Goal: Task Accomplishment & Management: Use online tool/utility

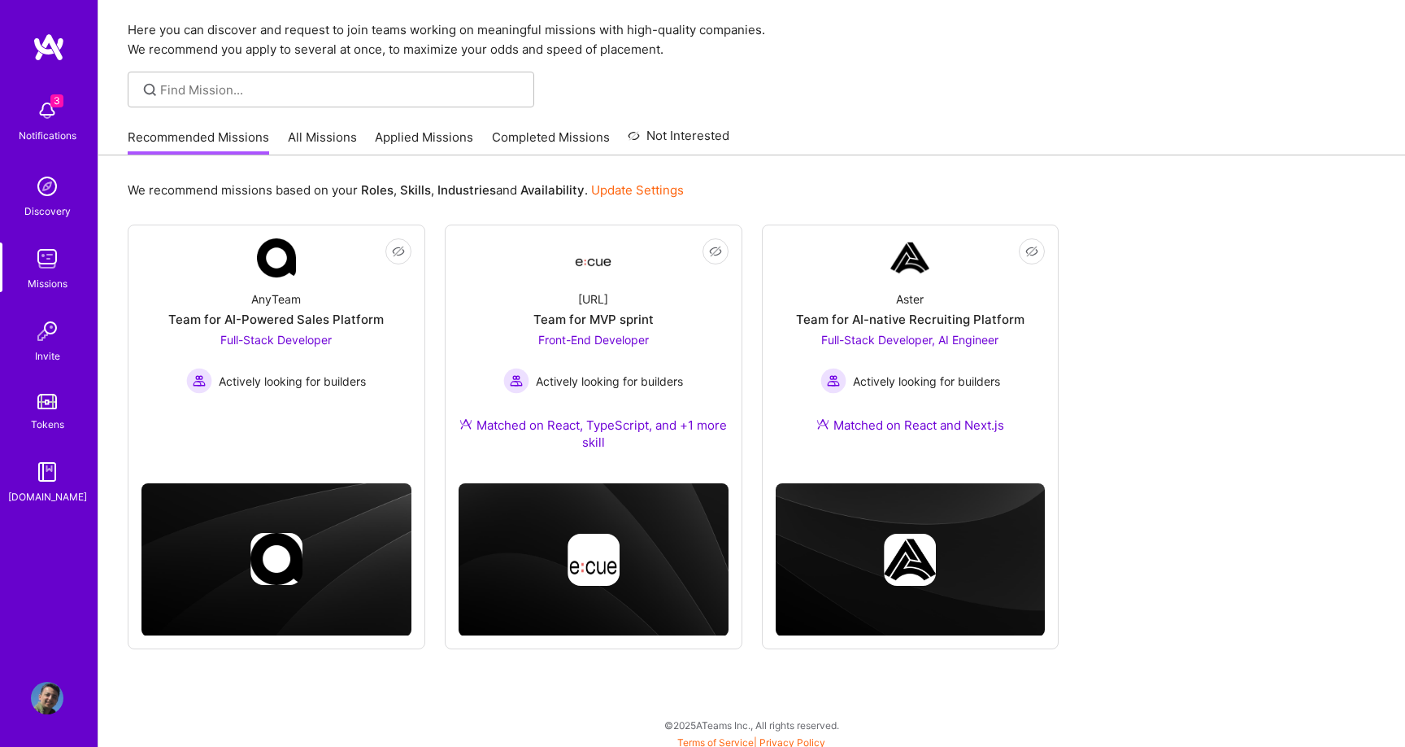
scroll to position [55, 0]
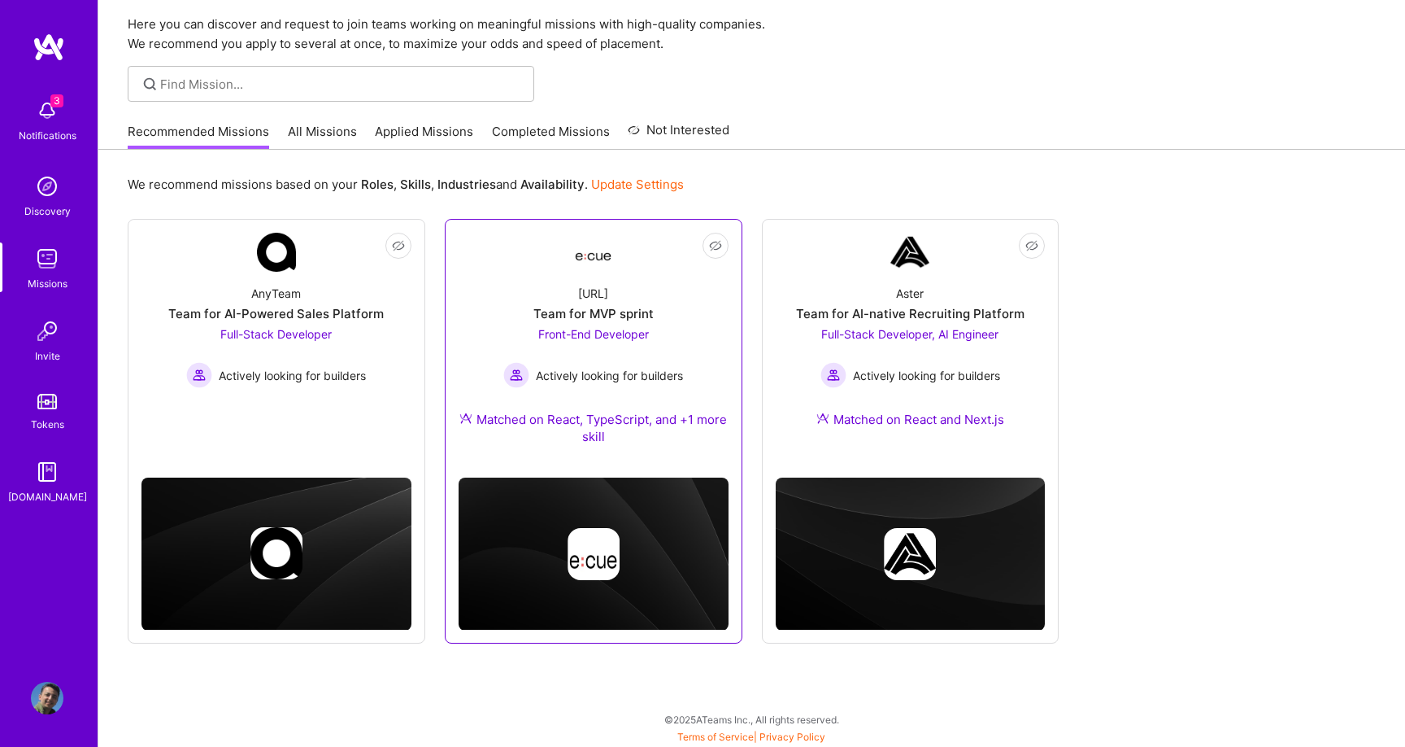
click at [625, 320] on div "Team for MVP sprint" at bounding box center [594, 313] width 120 height 17
